Goal: Task Accomplishment & Management: Complete application form

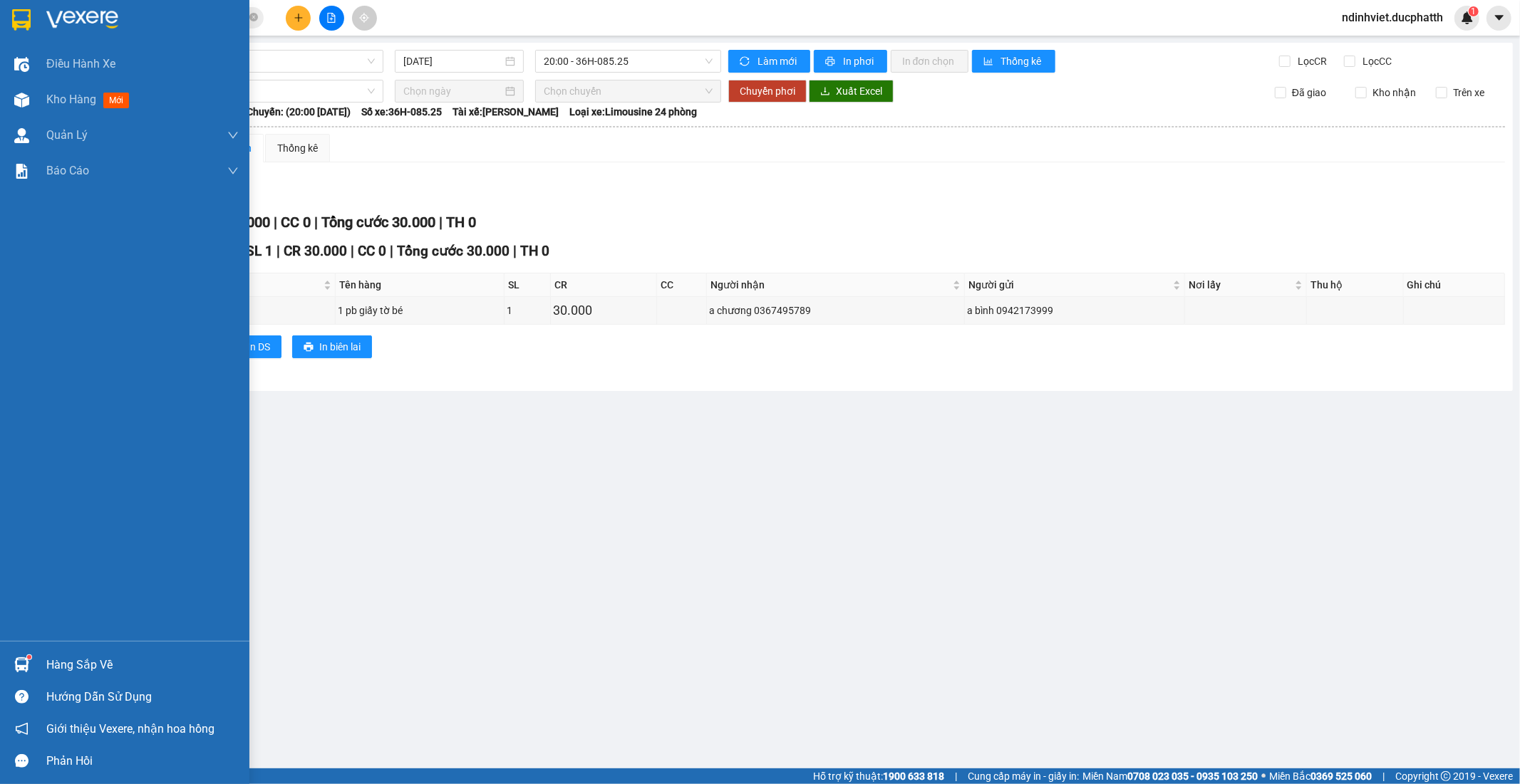
click at [81, 666] on div "Hàng sắp về" at bounding box center [142, 665] width 193 height 21
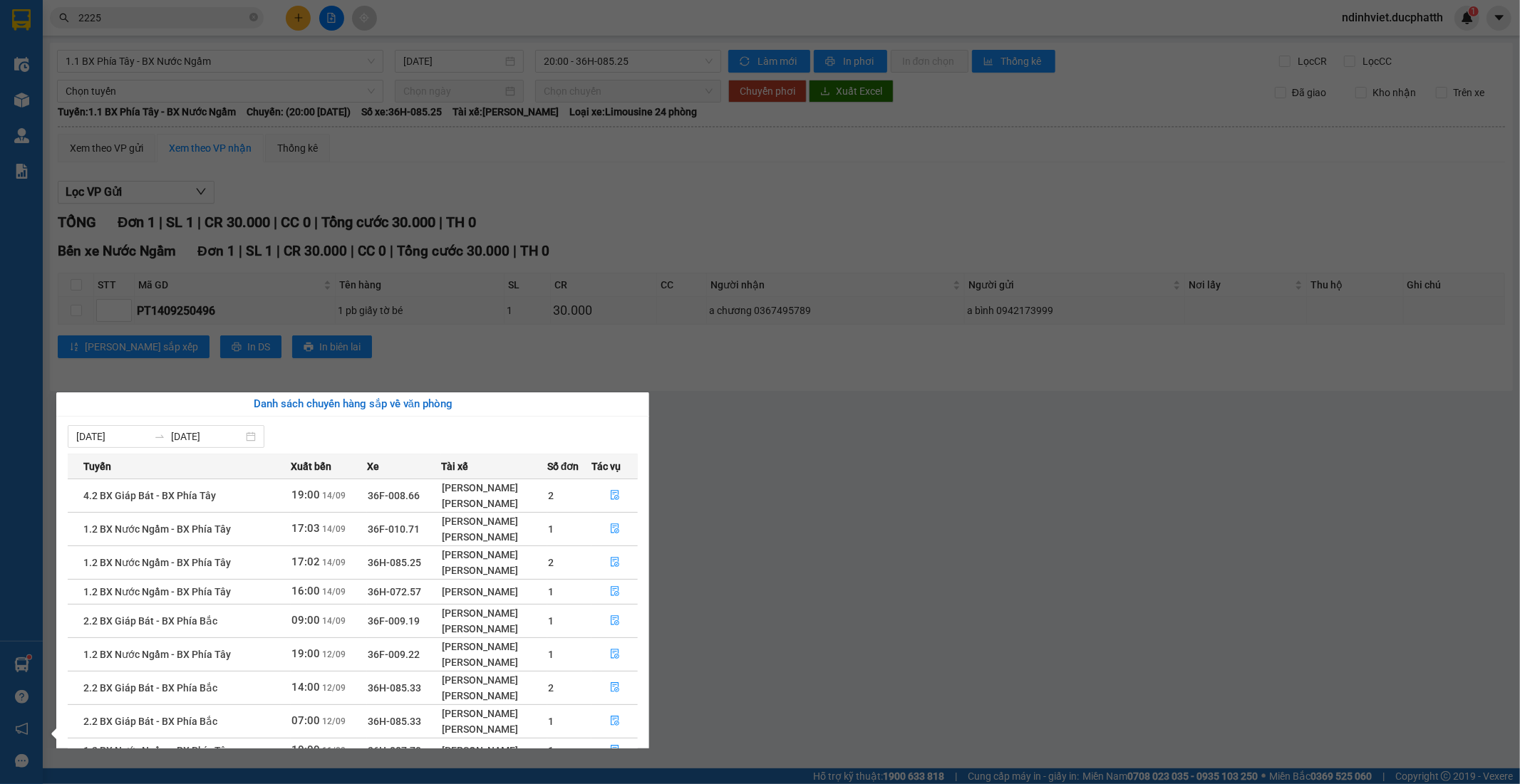
click at [403, 529] on span "36F-010.71" at bounding box center [393, 528] width 52 height 11
click at [579, 528] on td "1" at bounding box center [569, 528] width 44 height 33
click at [611, 530] on icon "file-done" at bounding box center [616, 528] width 10 height 10
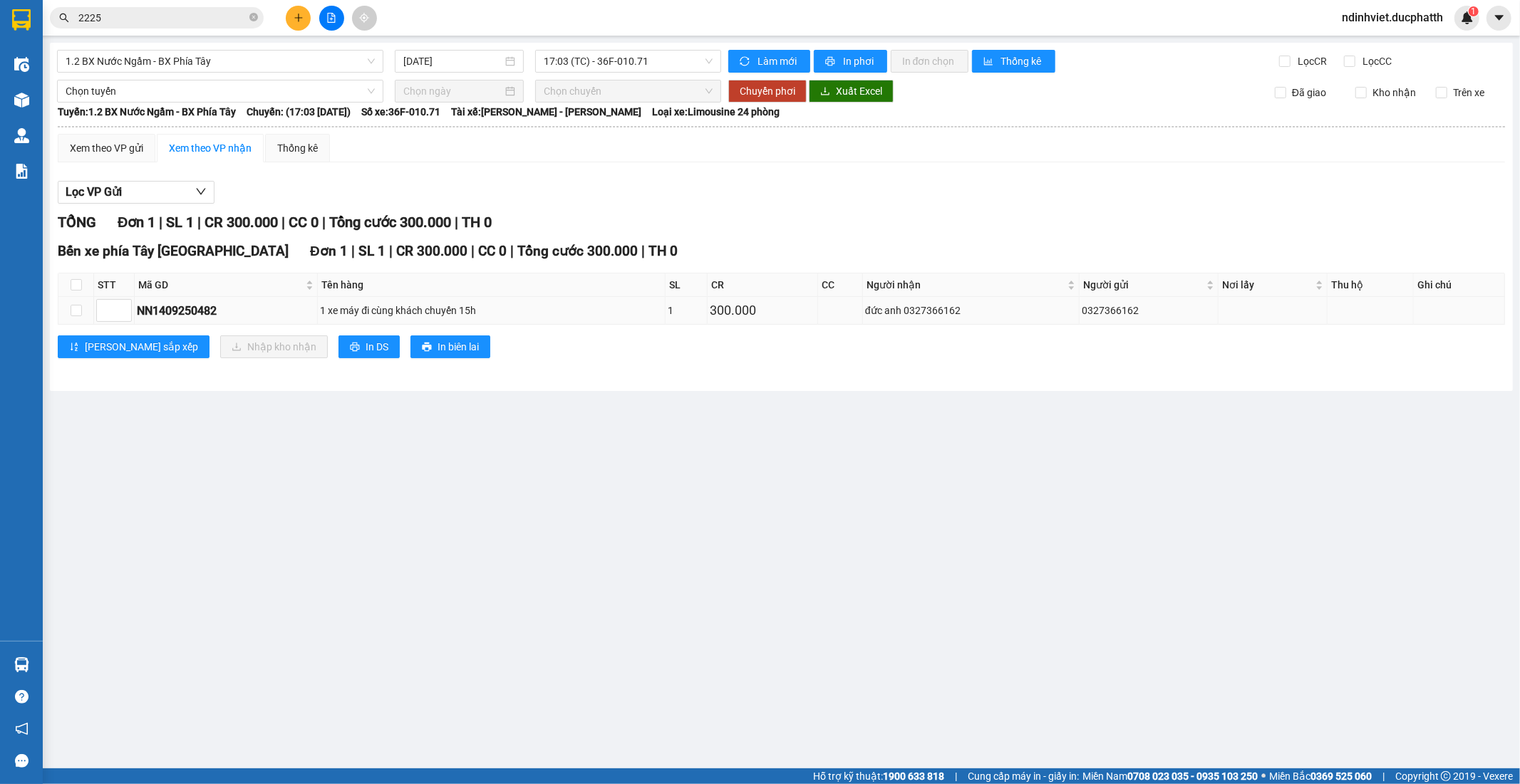
click at [64, 311] on td at bounding box center [77, 311] width 36 height 28
click at [75, 286] on input "checkbox" at bounding box center [76, 285] width 11 height 11
checkbox input "true"
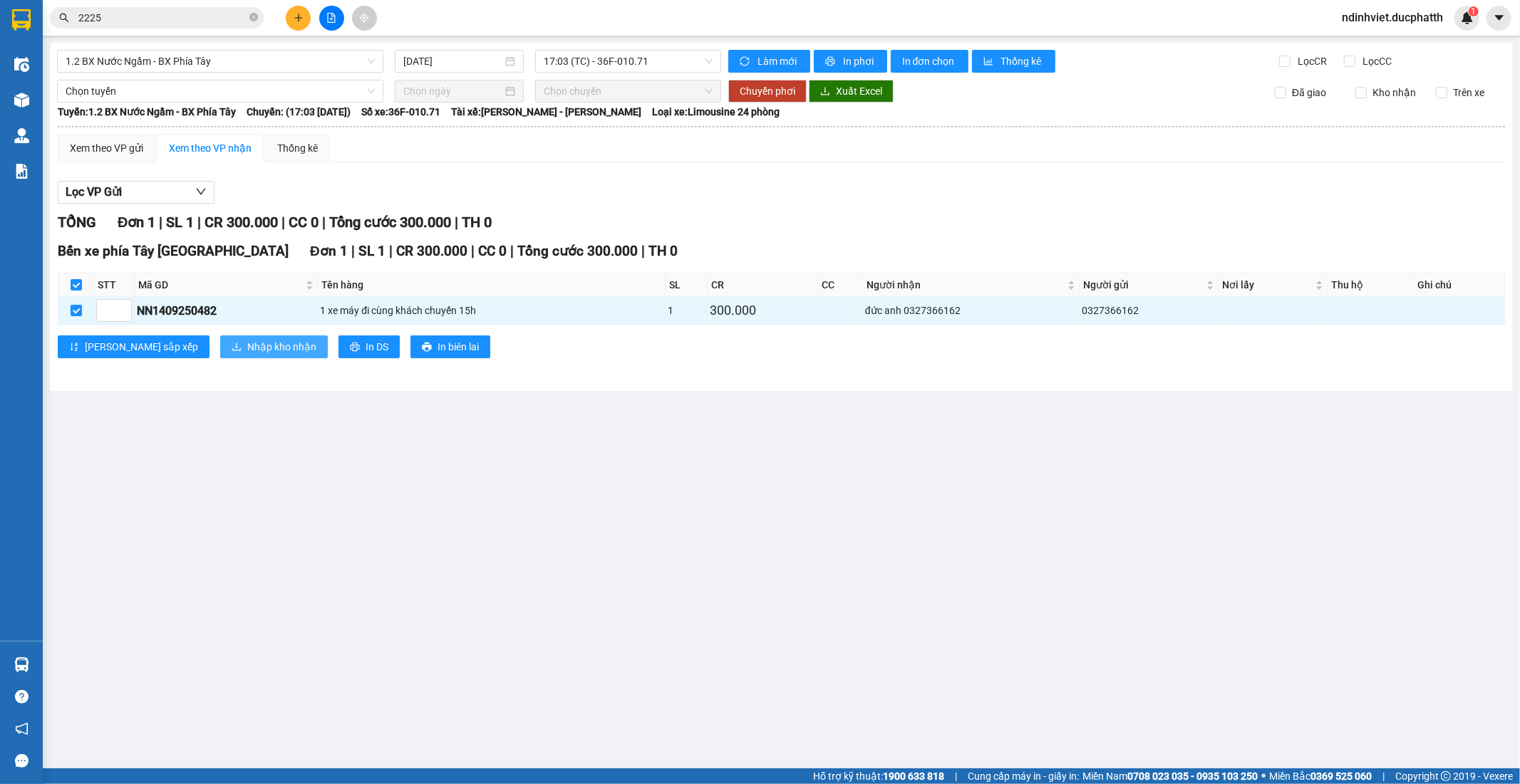
click at [247, 345] on span "Nhập kho nhận" at bounding box center [281, 347] width 69 height 15
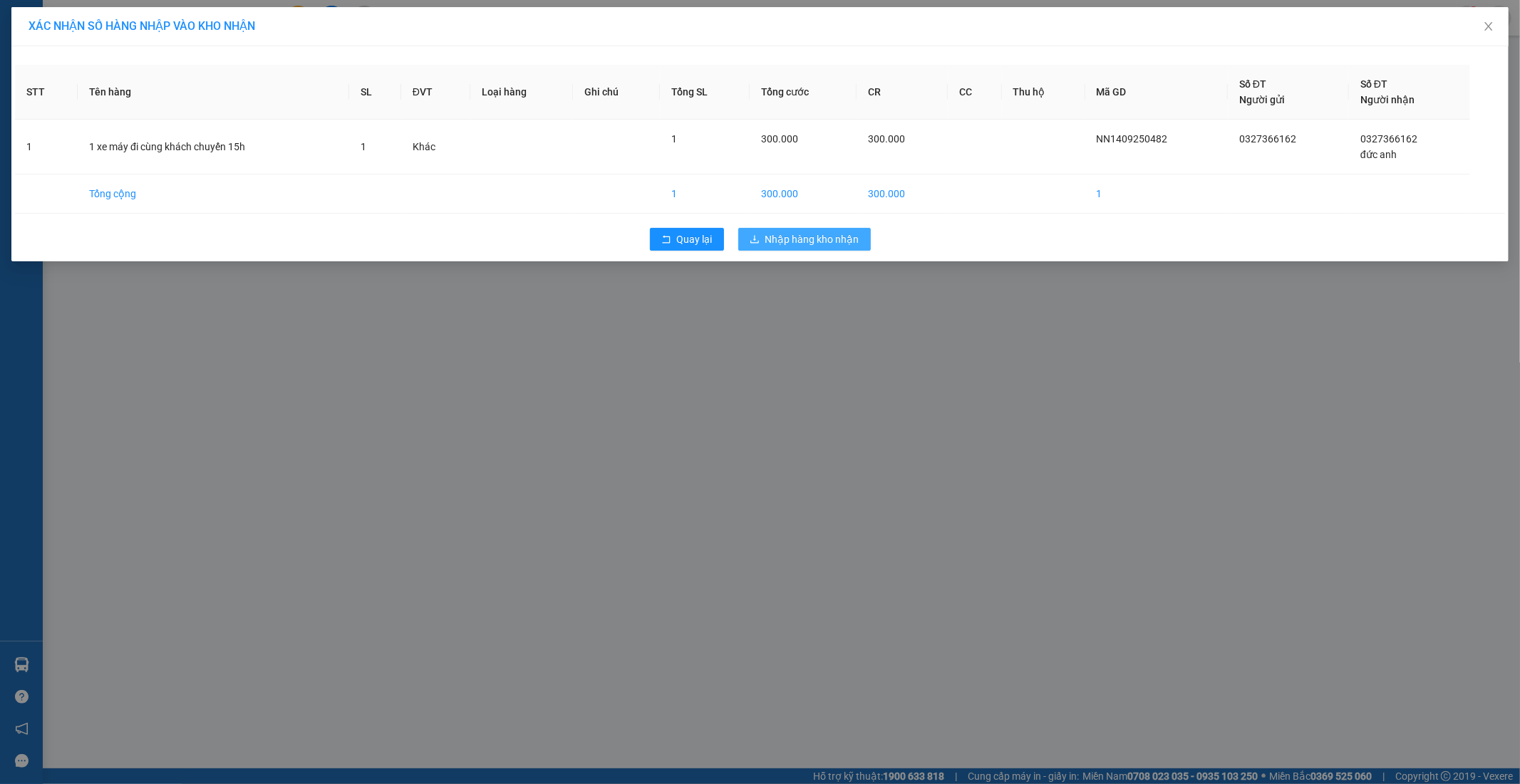
click at [824, 247] on button "Nhập hàng kho nhận" at bounding box center [805, 239] width 133 height 23
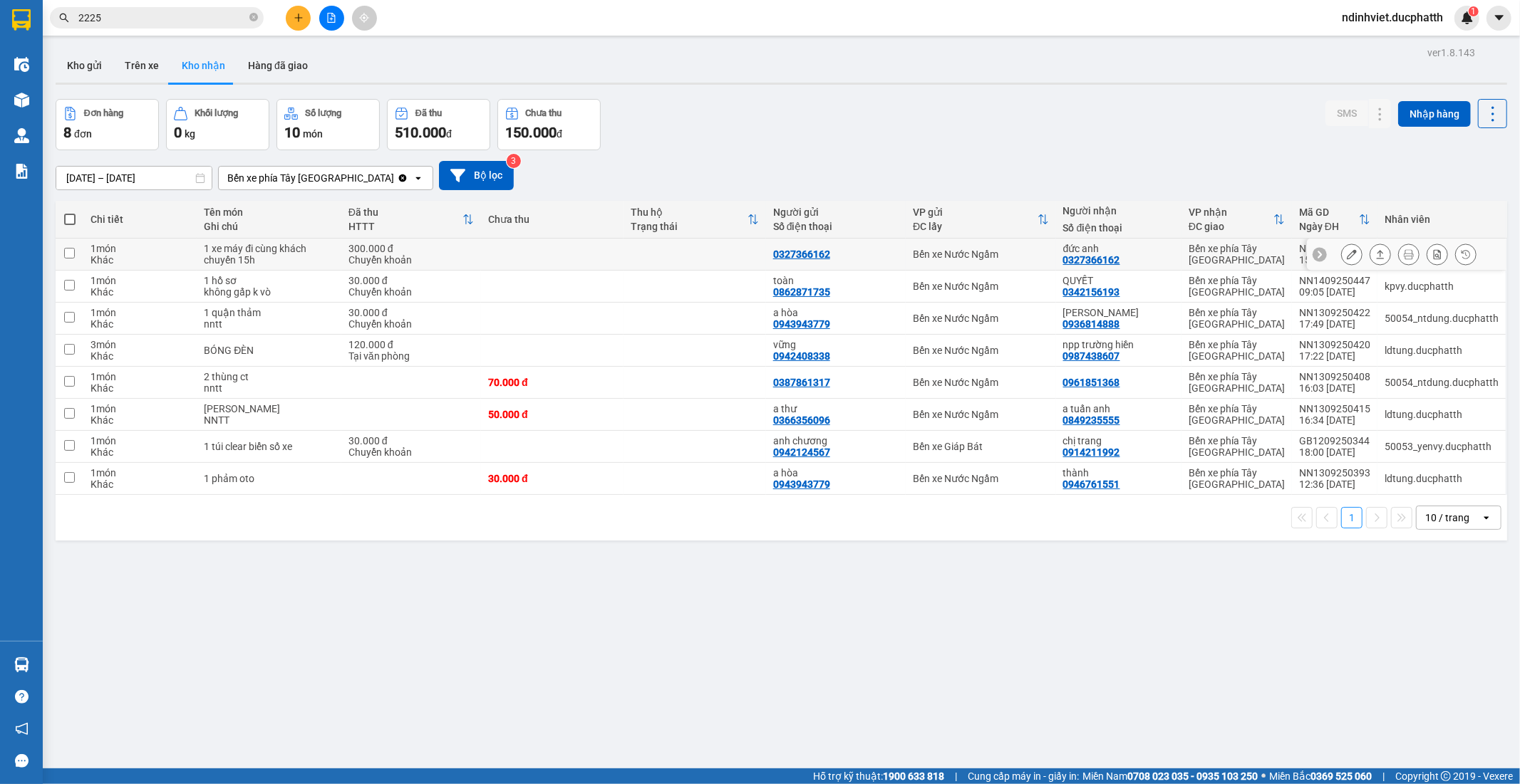
click at [532, 251] on td at bounding box center [552, 255] width 142 height 32
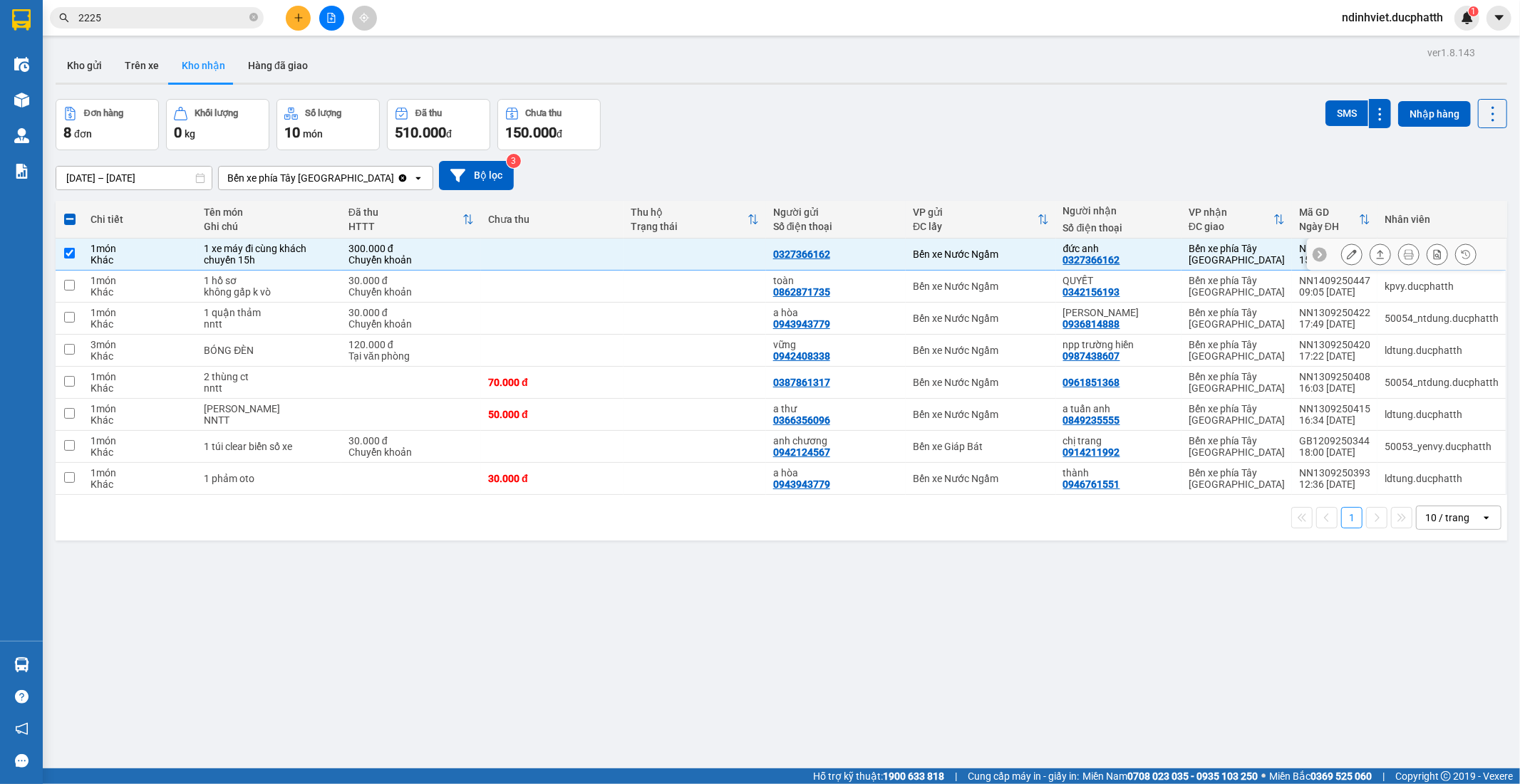
click at [530, 251] on td at bounding box center [552, 255] width 142 height 32
checkbox input "false"
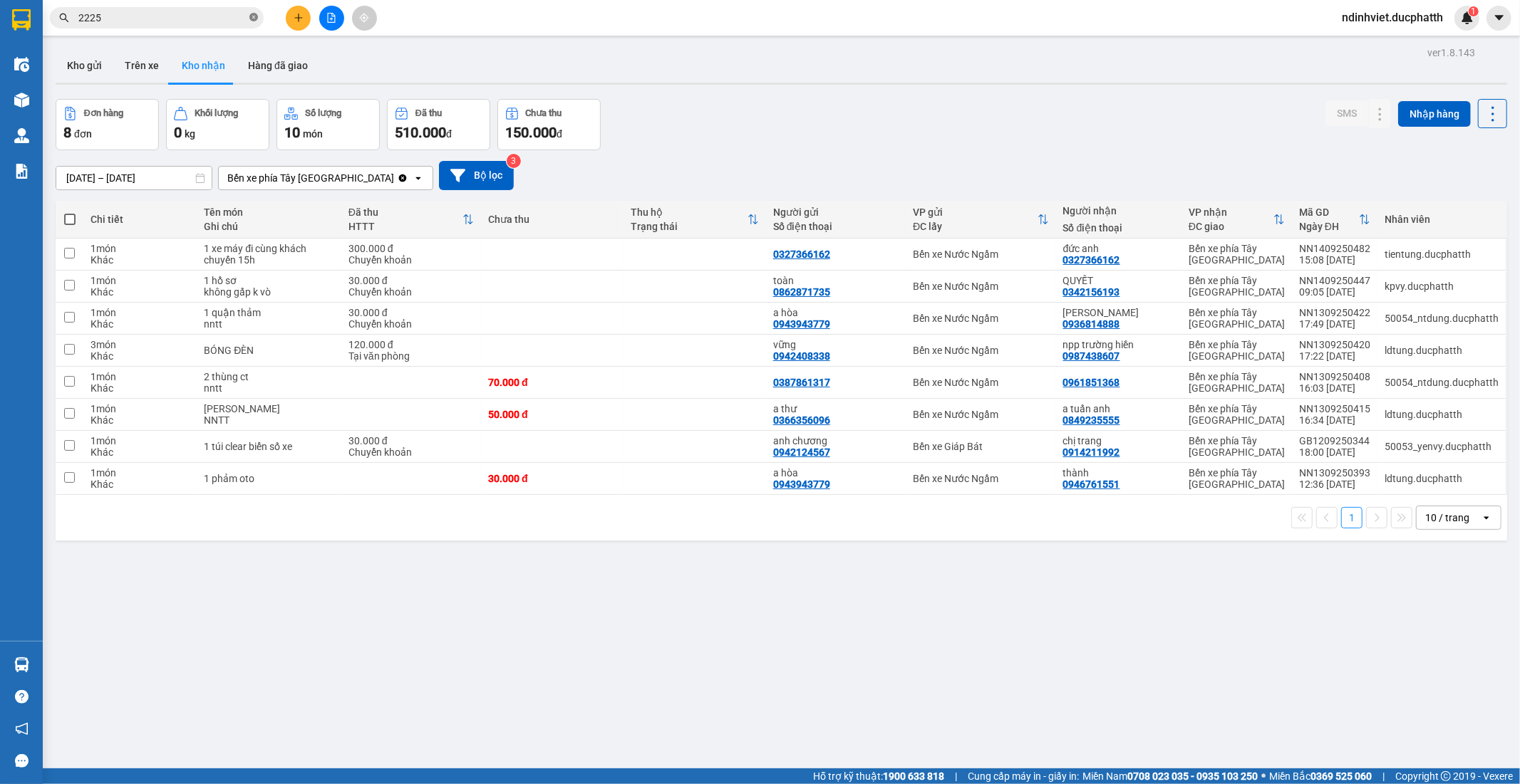
click at [254, 18] on icon "close-circle" at bounding box center [254, 17] width 9 height 9
click at [220, 17] on input "text" at bounding box center [162, 18] width 168 height 15
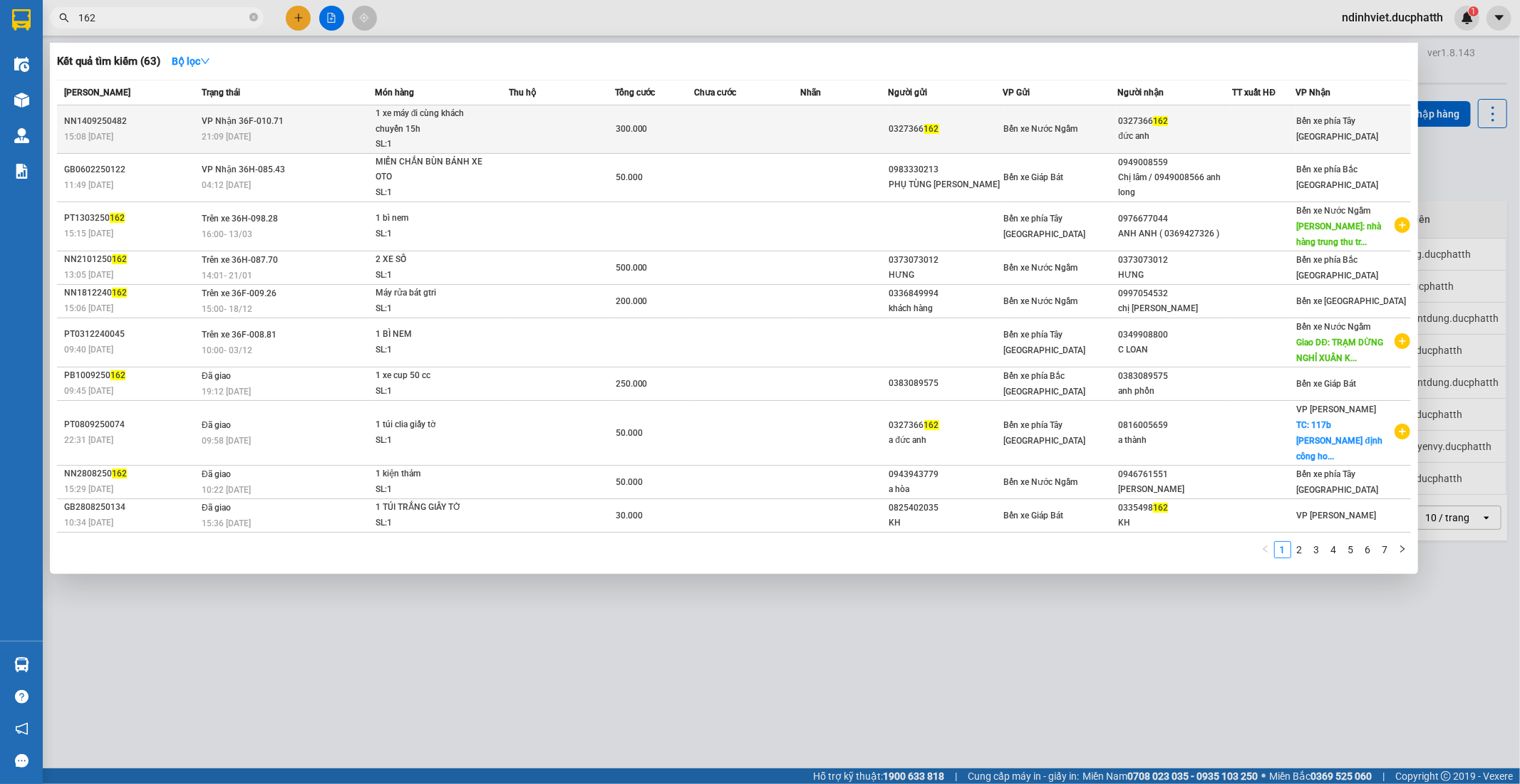
type input "162"
click at [322, 130] on div "21:09 [DATE]" at bounding box center [288, 136] width 172 height 15
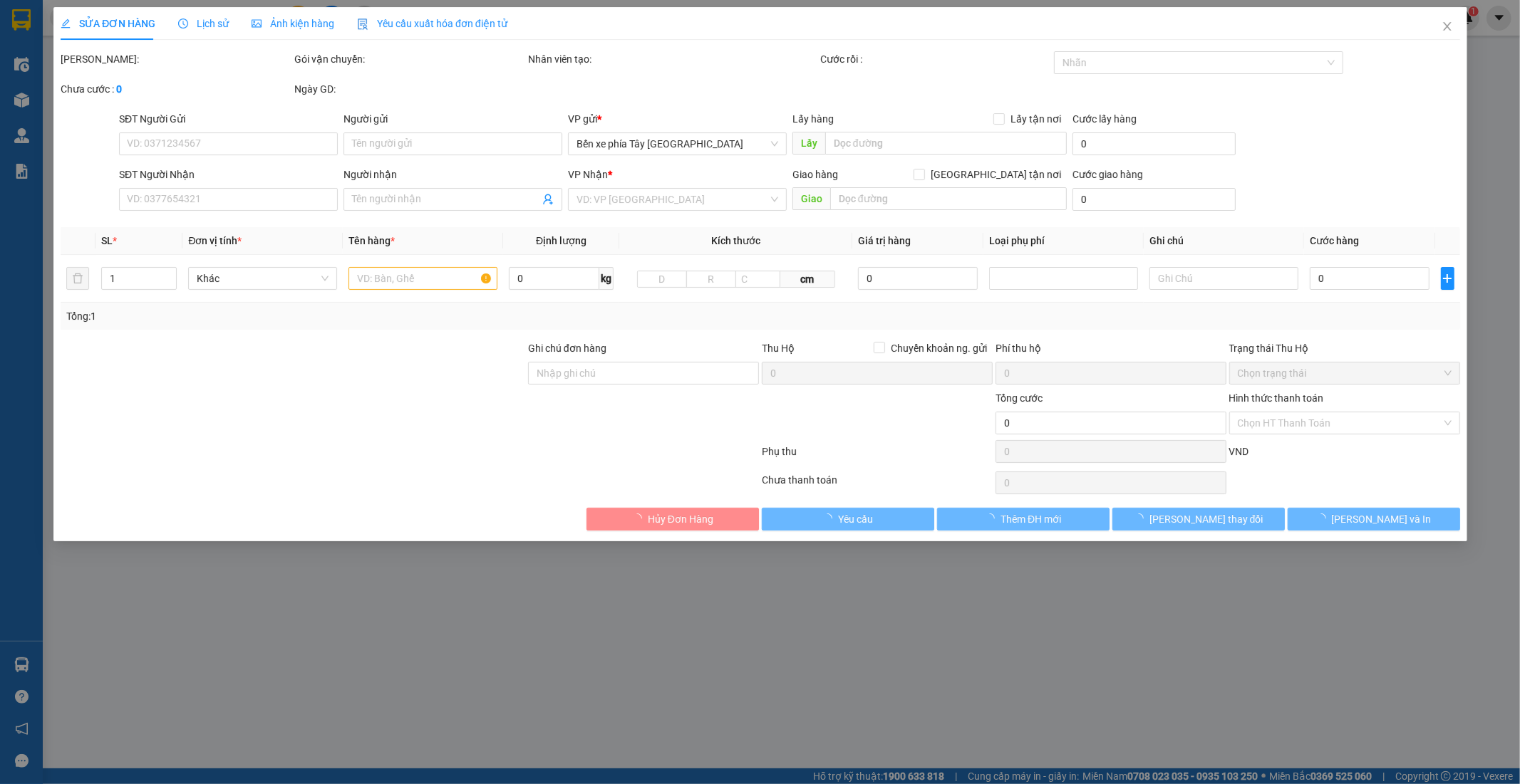
type input "0327366162"
type input "đức anh"
type input "ck [DATE] 14h44 luu vu duc anh shb cty"
type input "300.000"
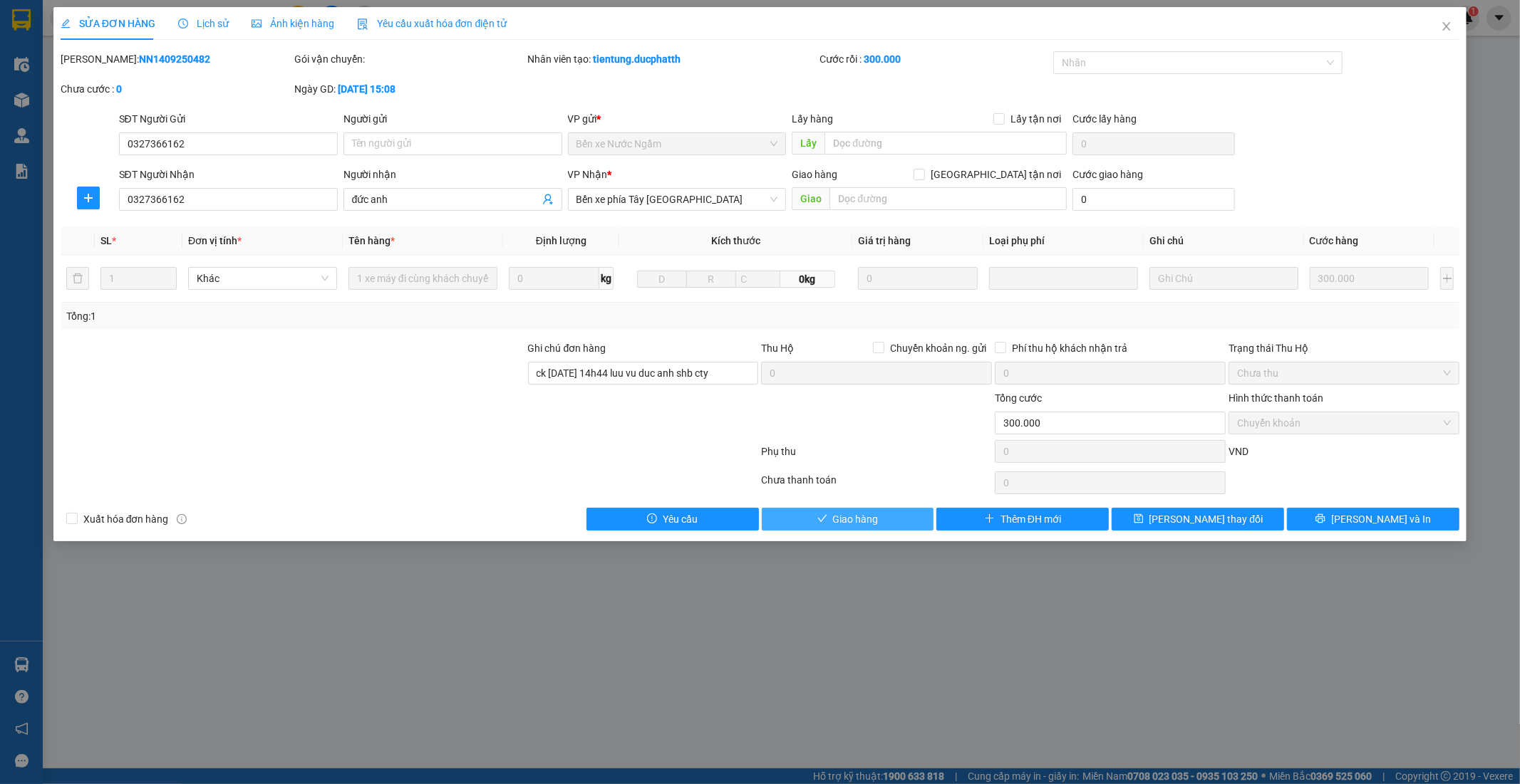
click at [852, 516] on span "Giao hàng" at bounding box center [856, 519] width 46 height 15
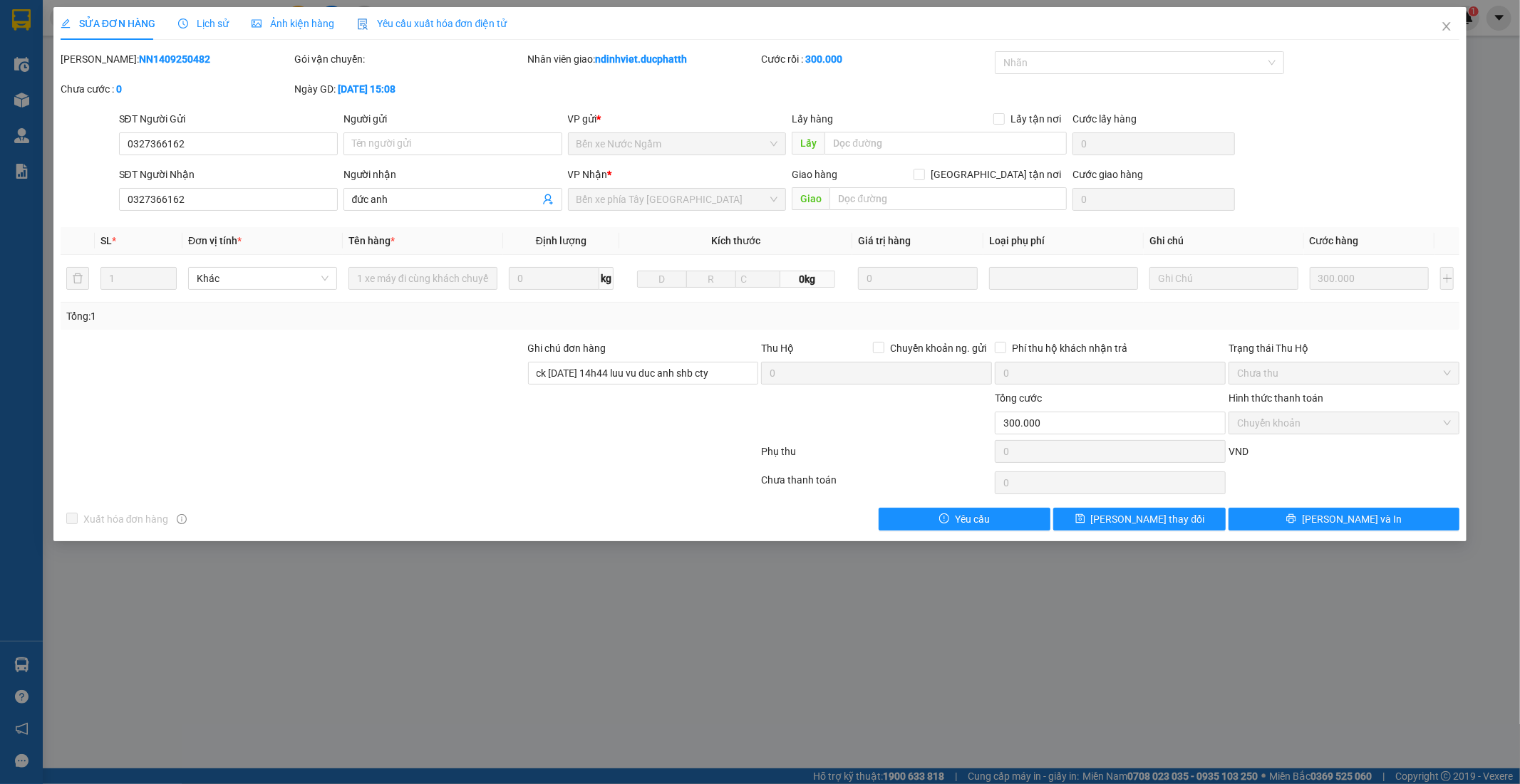
click at [759, 610] on div "SỬA ĐƠN HÀNG Lịch sử Ảnh kiện hàng Yêu cầu xuất hóa đơn điện tử Total Paid Fee …" at bounding box center [760, 392] width 1520 height 784
click at [1441, 24] on span "Close" at bounding box center [1447, 26] width 40 height 40
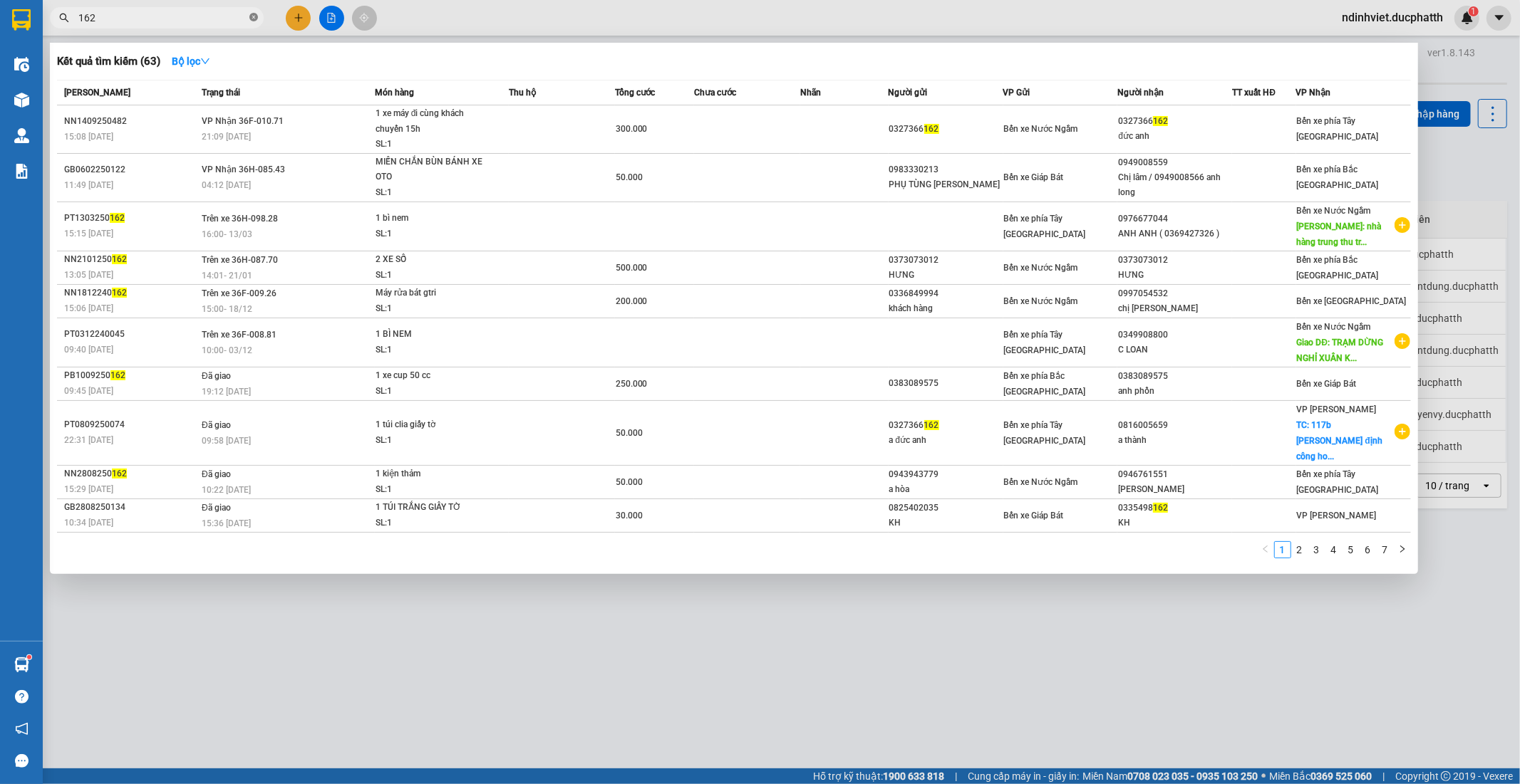
click at [257, 16] on icon "close-circle" at bounding box center [254, 17] width 9 height 9
